Goal: Task Accomplishment & Management: Manage account settings

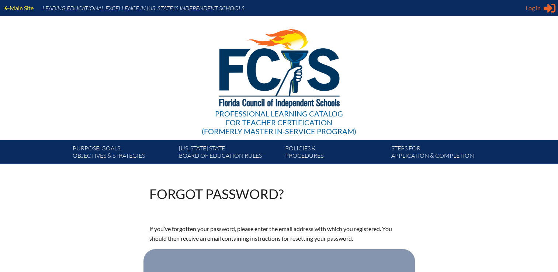
type input "[EMAIL_ADDRESS][DOMAIN_NAME]"
click at [540, 8] on span "Log in" at bounding box center [533, 8] width 15 height 9
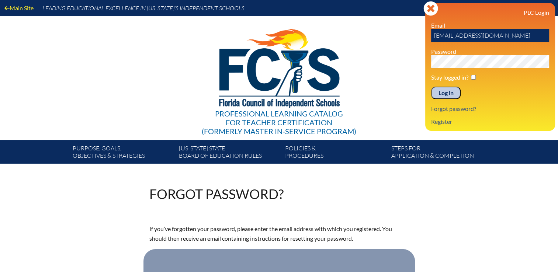
click at [422, 69] on div "Main Site Leading Educational Excellence in Florida’s Independent Schools Profe…" at bounding box center [279, 82] width 558 height 164
click at [431, 87] on input "Log in" at bounding box center [446, 93] width 30 height 13
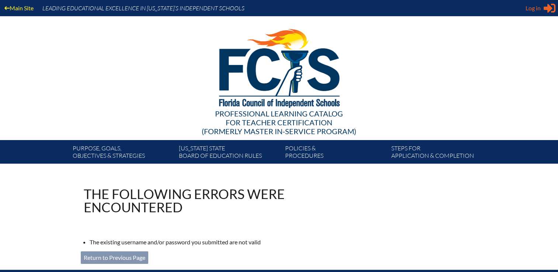
type input "[EMAIL_ADDRESS][DOMAIN_NAME]"
click at [548, 10] on icon at bounding box center [550, 8] width 12 height 9
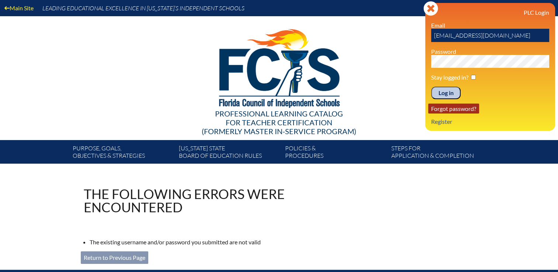
click at [454, 109] on link "Forgot password?" at bounding box center [453, 109] width 51 height 10
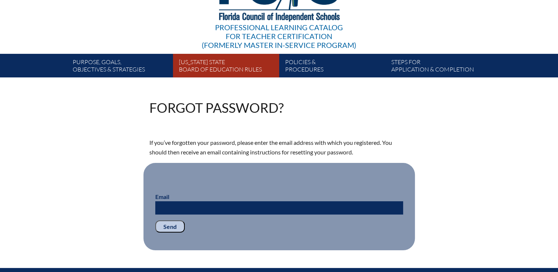
scroll to position [184, 0]
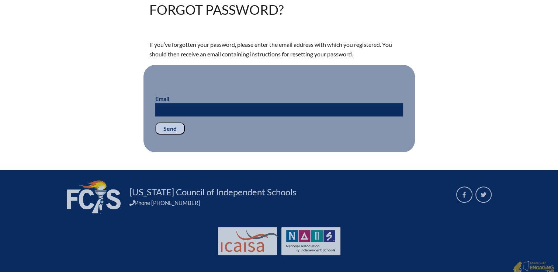
type input "[EMAIL_ADDRESS][DOMAIN_NAME]"
click at [232, 107] on input "Email" at bounding box center [279, 109] width 248 height 13
type input "[EMAIL_ADDRESS][DOMAIN_NAME]"
click at [193, 132] on p "Send" at bounding box center [279, 128] width 248 height 13
click at [157, 126] on input "Send" at bounding box center [170, 128] width 30 height 13
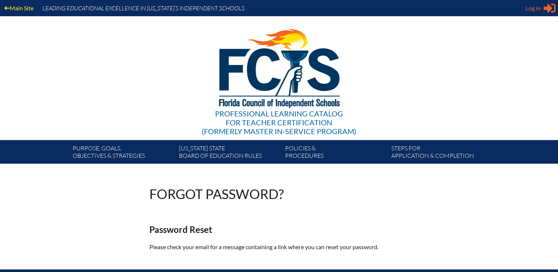
type input "[EMAIL_ADDRESS][DOMAIN_NAME]"
click at [542, 11] on div "Log in Close Sign in or register" at bounding box center [541, 8] width 30 height 12
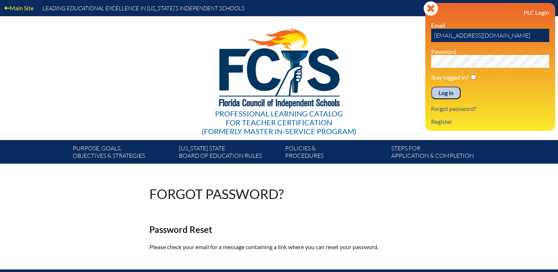
click at [392, 73] on div "Main Site Leading Educational Excellence in Florida’s Independent Schools Profe…" at bounding box center [279, 82] width 558 height 164
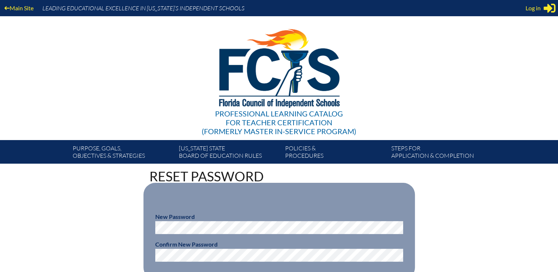
type input "[EMAIL_ADDRESS][DOMAIN_NAME]"
click at [482, 214] on div "Reset Password New Password Confirm New Password Reset your password" at bounding box center [279, 234] width 415 height 128
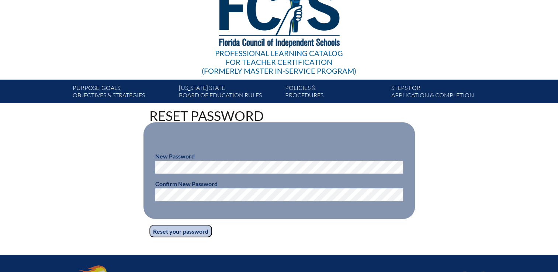
scroll to position [74, 0]
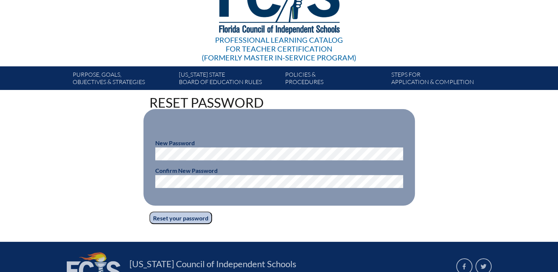
click at [194, 222] on input "Reset your password" at bounding box center [180, 218] width 63 height 13
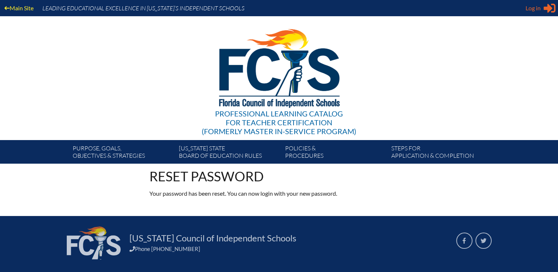
type input "[EMAIL_ADDRESS][DOMAIN_NAME]"
click at [535, 8] on span "Log in" at bounding box center [533, 8] width 15 height 9
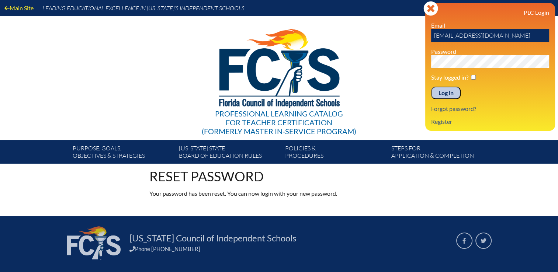
click at [447, 93] on input "Log in" at bounding box center [446, 93] width 30 height 13
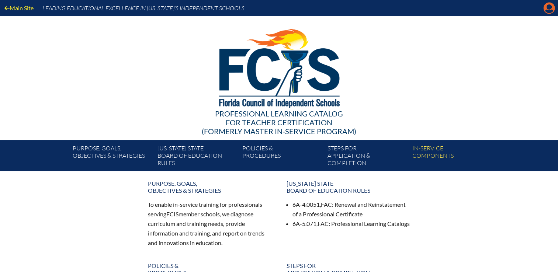
click at [549, 9] on icon "Manage account" at bounding box center [549, 8] width 12 height 12
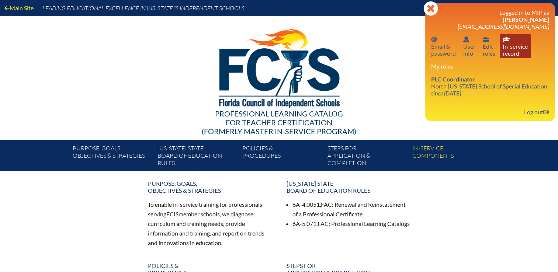
click at [510, 46] on link "In-service record In-service record" at bounding box center [515, 46] width 31 height 24
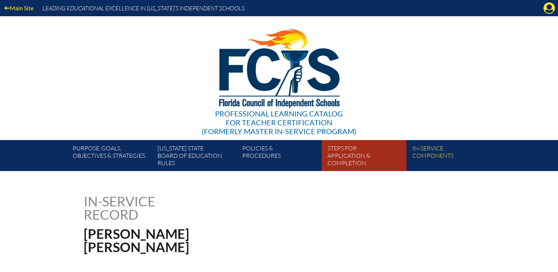
click at [348, 152] on link "Steps for application & completion" at bounding box center [367, 157] width 85 height 28
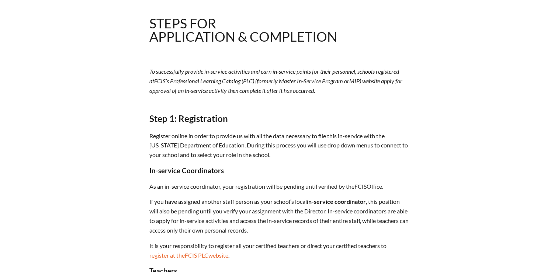
scroll to position [148, 0]
